Goal: Navigation & Orientation: Find specific page/section

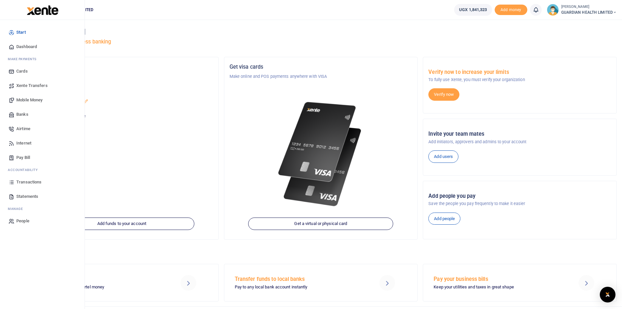
click at [27, 47] on span "Dashboard" at bounding box center [26, 46] width 21 height 7
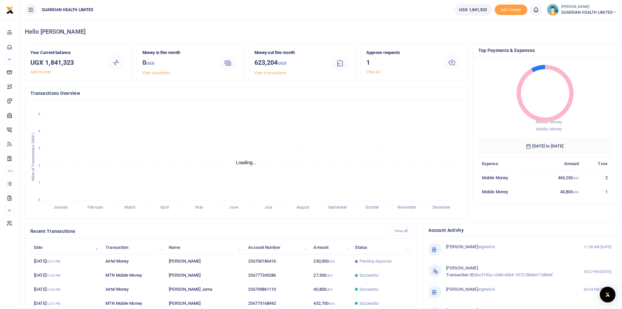
scroll to position [5, 5]
click at [372, 24] on div "Hello [PERSON_NAME]" at bounding box center [321, 32] width 592 height 24
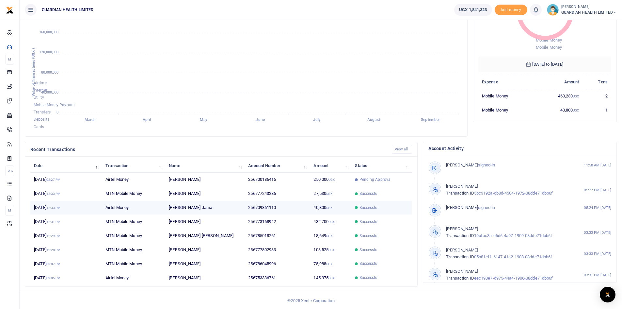
scroll to position [5, 5]
